Goal: Task Accomplishment & Management: Use online tool/utility

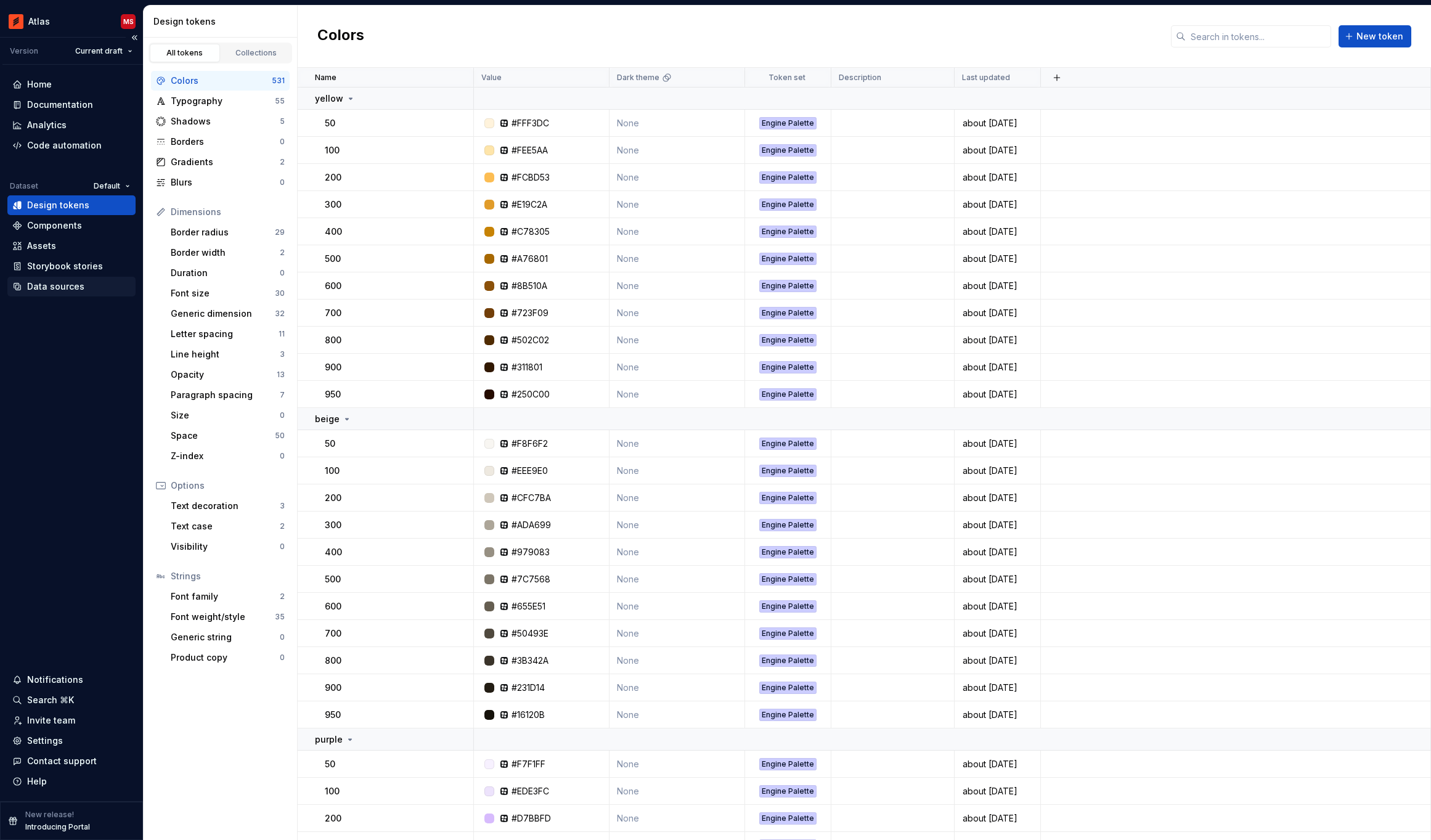
click at [62, 286] on div "Data sources" at bounding box center [56, 286] width 58 height 12
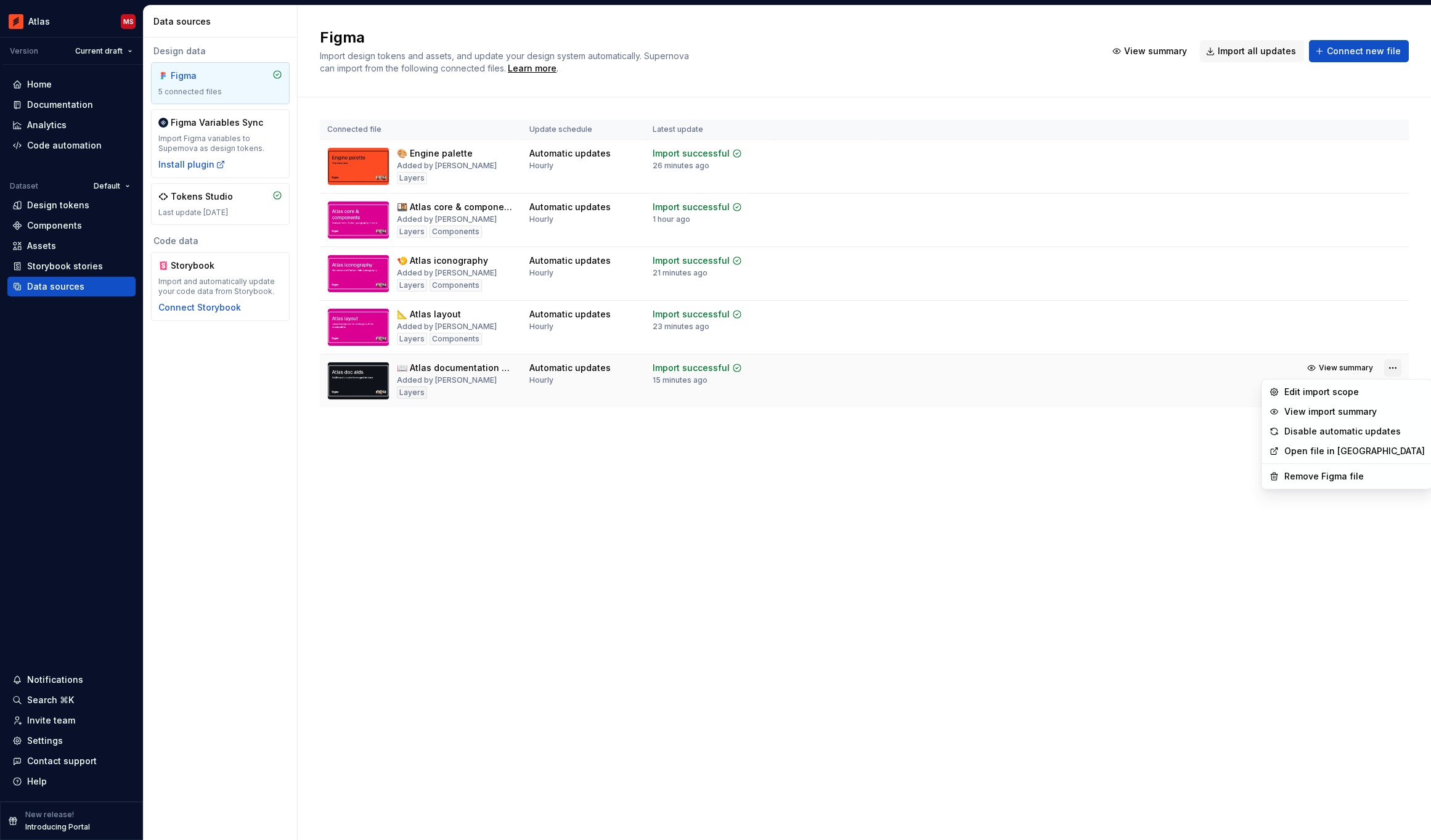
click at [1397, 368] on html "Atlas MS Version Current draft Home Documentation Analytics Code automation Dat…" at bounding box center [716, 420] width 1431 height 840
drag, startPoint x: 1087, startPoint y: 438, endPoint x: 1120, endPoint y: 427, distance: 34.8
click at [1087, 438] on html "Atlas MS Version Current draft Home Documentation Analytics Code automation Dat…" at bounding box center [716, 420] width 1431 height 840
click at [1342, 384] on div "Import updates" at bounding box center [1345, 387] width 56 height 9
click at [747, 519] on div "Figma Import design tokens and assets, and update your design system automatica…" at bounding box center [864, 423] width 1133 height 835
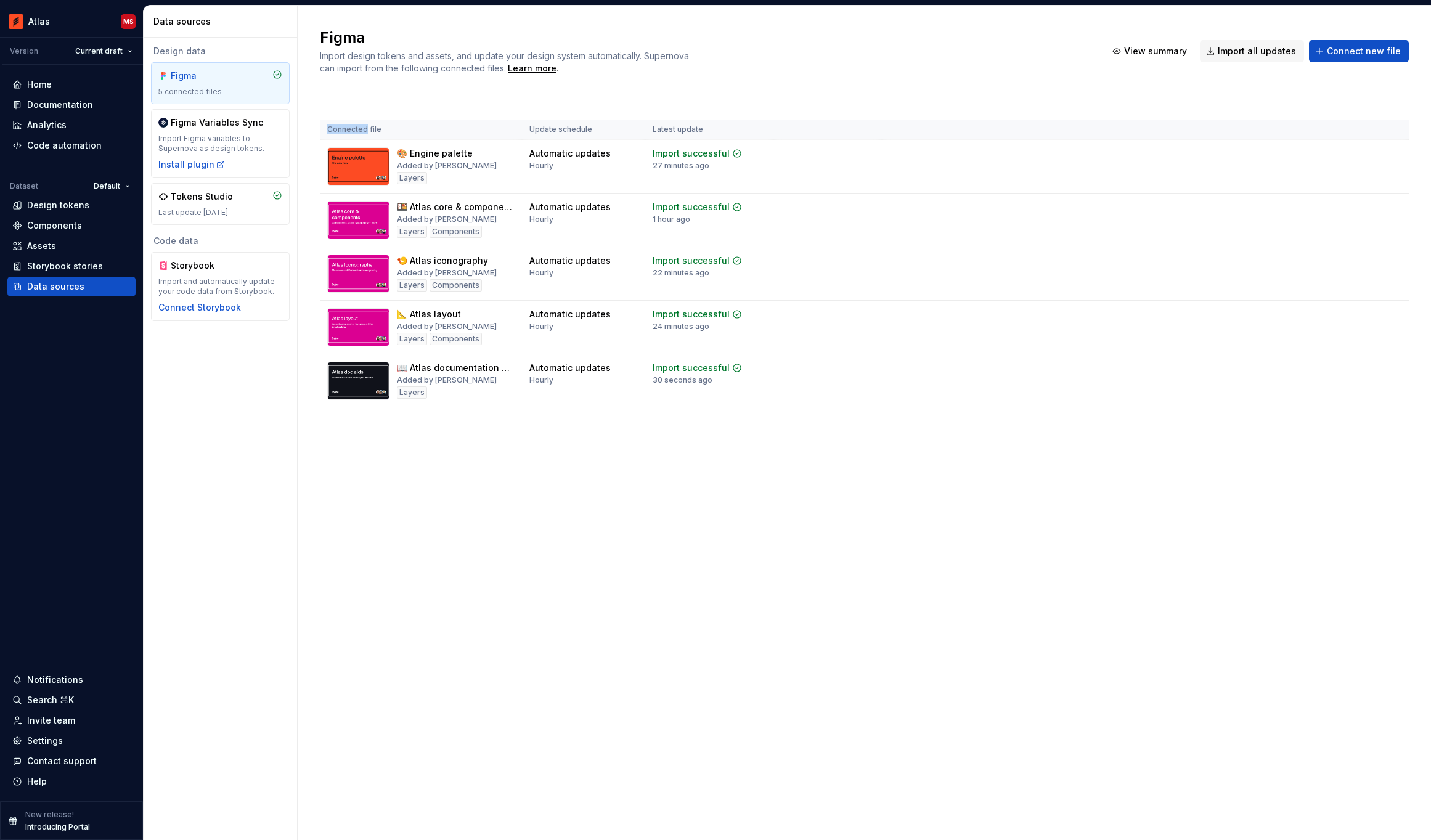
drag, startPoint x: 747, startPoint y: 519, endPoint x: 739, endPoint y: 519, distance: 8.0
click at [747, 519] on div "Figma Import design tokens and assets, and update your design system automatica…" at bounding box center [864, 423] width 1133 height 835
click at [610, 472] on div "Figma Import design tokens and assets, and update your design system automatica…" at bounding box center [864, 423] width 1133 height 835
click at [622, 470] on div "Figma Import design tokens and assets, and update your design system automatica…" at bounding box center [864, 423] width 1133 height 835
click at [631, 468] on div "Figma Import design tokens and assets, and update your design system automatica…" at bounding box center [864, 423] width 1133 height 835
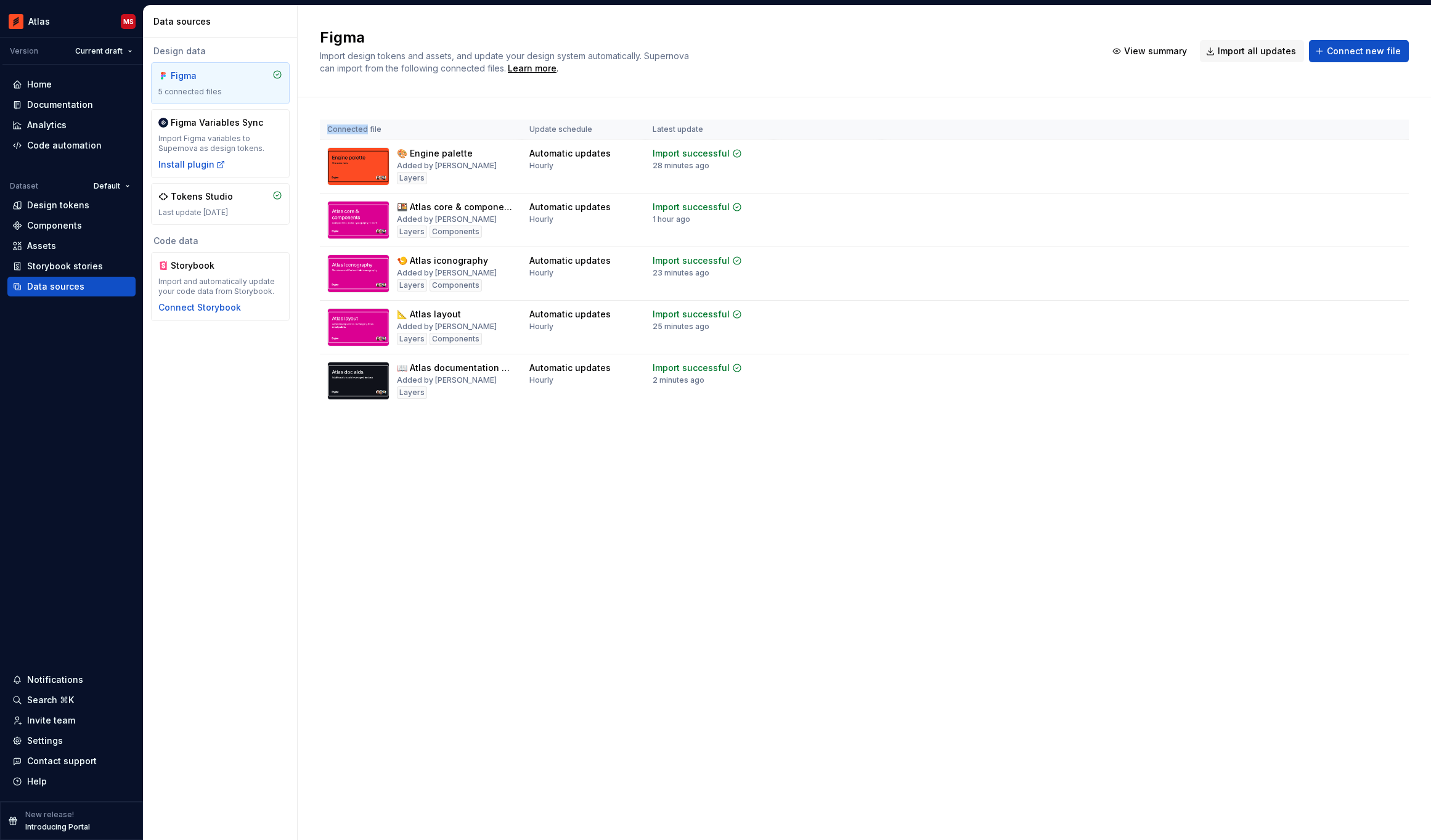
click at [661, 478] on div "Figma Import design tokens and assets, and update your design system automatica…" at bounding box center [864, 423] width 1133 height 835
drag, startPoint x: 661, startPoint y: 478, endPoint x: 669, endPoint y: 479, distance: 8.1
click at [661, 478] on div "Figma Import design tokens and assets, and update your design system automatica…" at bounding box center [864, 423] width 1133 height 835
click at [671, 479] on div "Figma Import design tokens and assets, and update your design system automatica…" at bounding box center [864, 423] width 1133 height 835
